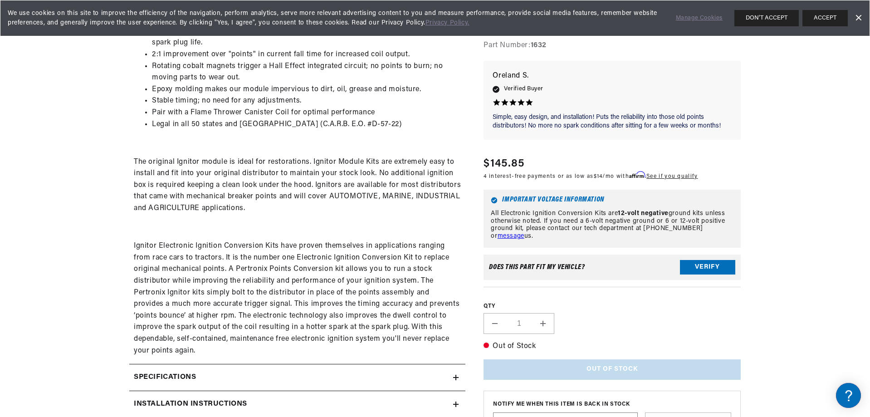
scroll to position [484, 0]
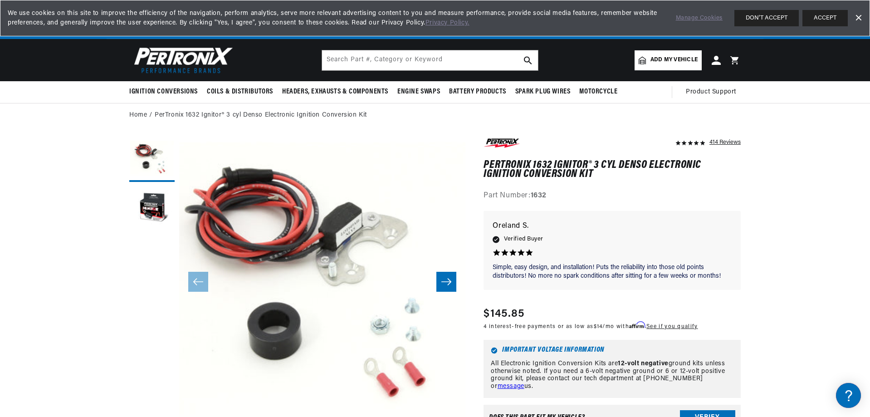
scroll to position [0, 339]
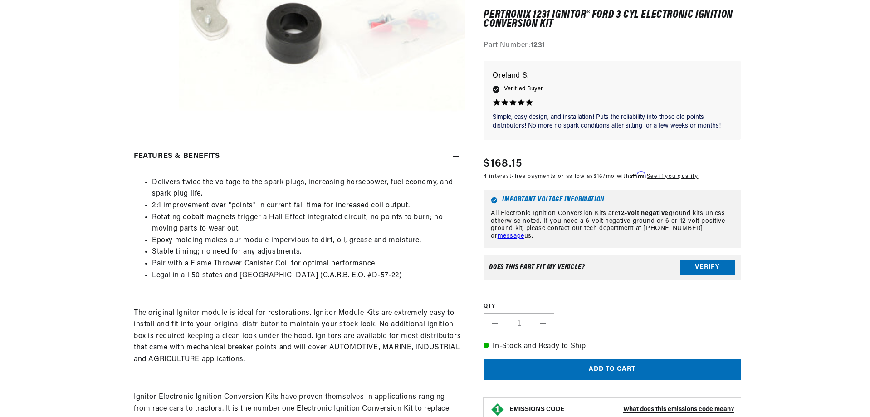
click at [0, 0] on icon at bounding box center [0, 0] width 0 height 0
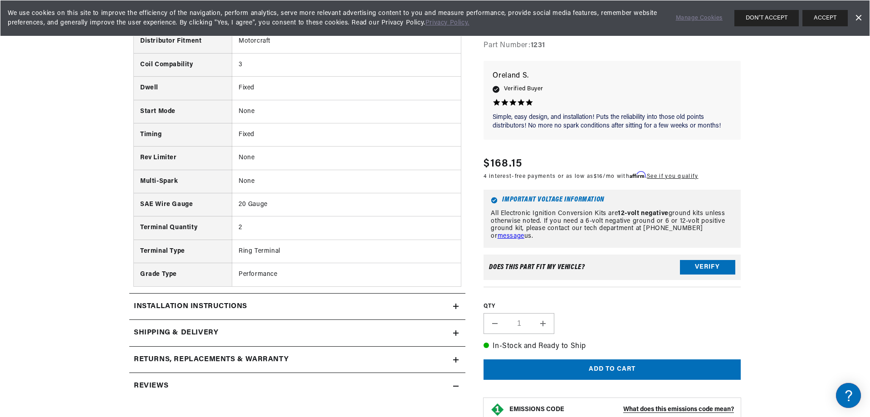
scroll to position [0, 0]
click at [0, 0] on icon at bounding box center [0, 0] width 0 height 0
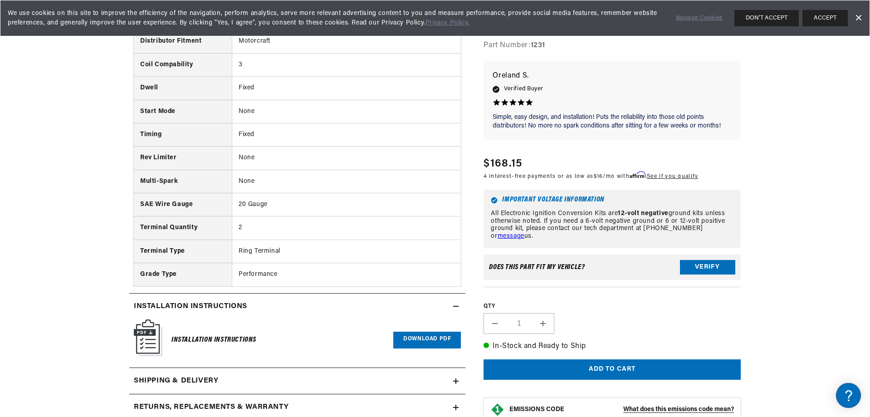
click at [239, 336] on h6 "Installation Instructions" at bounding box center [213, 340] width 85 height 12
click at [426, 337] on link "Download PDF" at bounding box center [427, 339] width 68 height 17
